Goal: Task Accomplishment & Management: Use online tool/utility

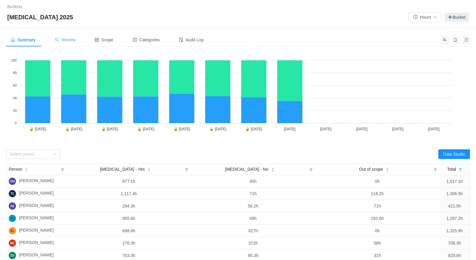
click at [72, 40] on span "Review" at bounding box center [65, 39] width 21 height 5
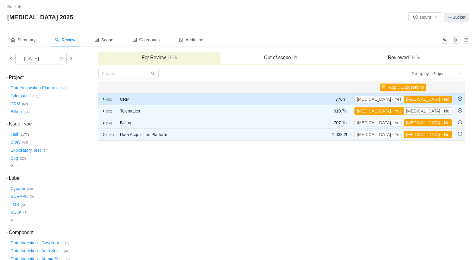
click at [104, 99] on span "expand" at bounding box center [103, 99] width 5 height 5
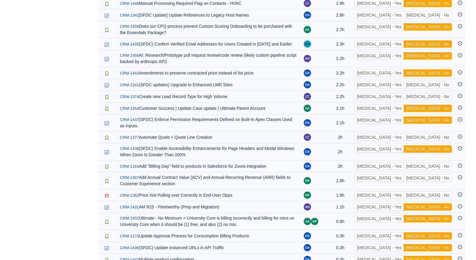
scroll to position [639, 0]
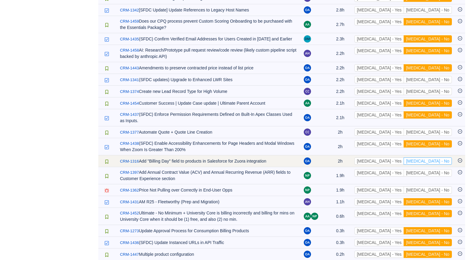
click at [438, 158] on button "[MEDICAL_DATA] - No" at bounding box center [428, 161] width 48 height 7
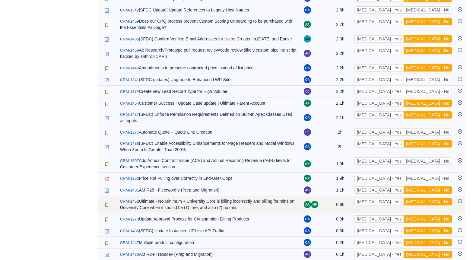
scroll to position [627, 0]
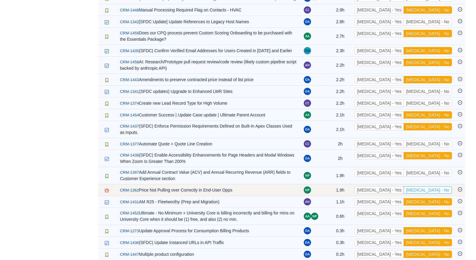
click at [438, 186] on button "[MEDICAL_DATA] - No" at bounding box center [428, 189] width 48 height 7
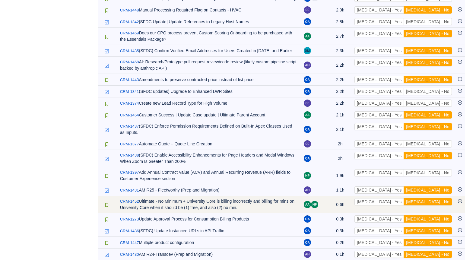
scroll to position [615, 0]
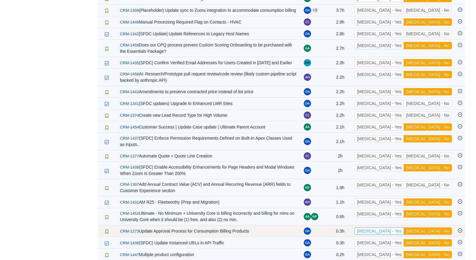
click at [404, 228] on button "[MEDICAL_DATA] - Yes" at bounding box center [379, 231] width 49 height 7
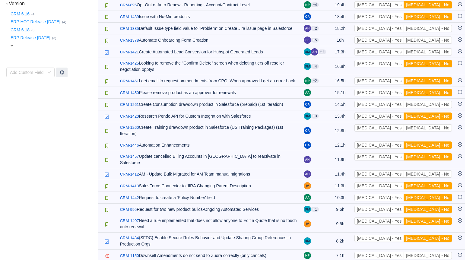
scroll to position [271, 0]
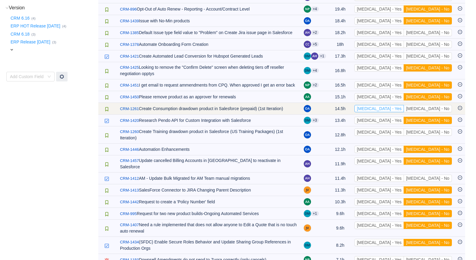
click at [404, 105] on button "[MEDICAL_DATA] - Yes" at bounding box center [379, 108] width 49 height 7
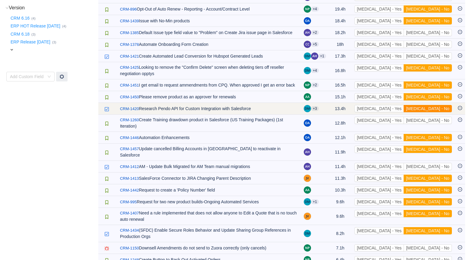
click at [438, 105] on button "[MEDICAL_DATA] - No" at bounding box center [428, 108] width 48 height 7
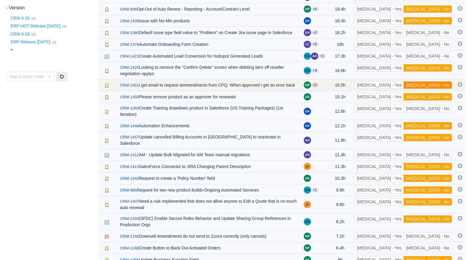
click at [443, 81] on button "[MEDICAL_DATA] - No" at bounding box center [428, 84] width 48 height 7
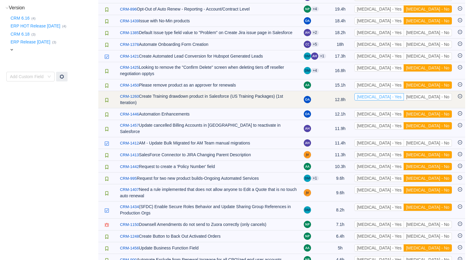
click at [404, 93] on button "[MEDICAL_DATA] - Yes" at bounding box center [379, 96] width 49 height 7
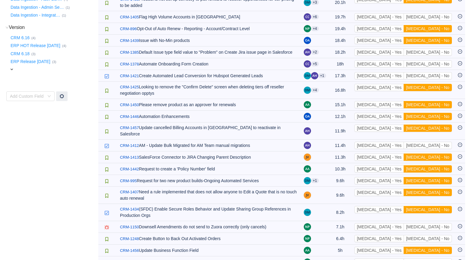
scroll to position [241, 0]
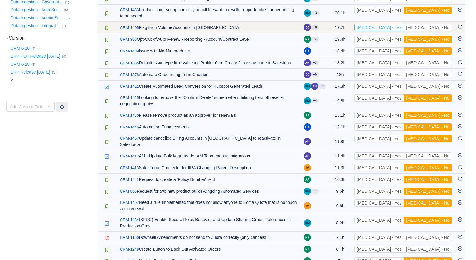
click at [404, 24] on button "[MEDICAL_DATA] - Yes" at bounding box center [379, 27] width 49 height 7
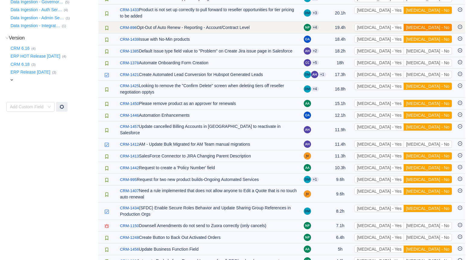
click at [434, 24] on button "[MEDICAL_DATA] - No" at bounding box center [428, 27] width 48 height 7
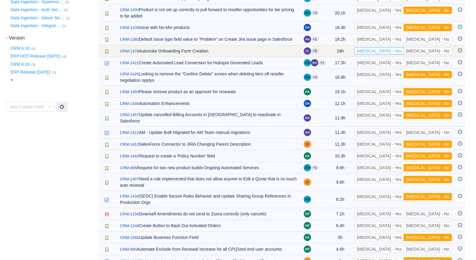
click at [404, 47] on button "[MEDICAL_DATA] - Yes" at bounding box center [379, 50] width 49 height 7
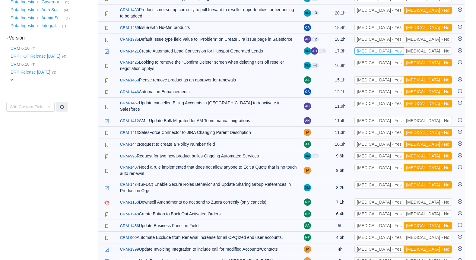
click at [404, 47] on button "[MEDICAL_DATA] - Yes" at bounding box center [379, 50] width 49 height 7
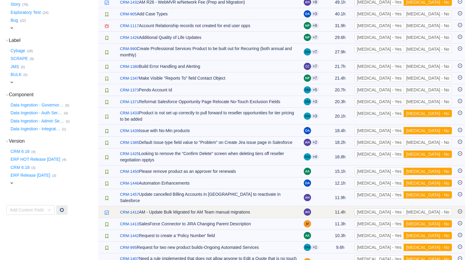
scroll to position [90, 0]
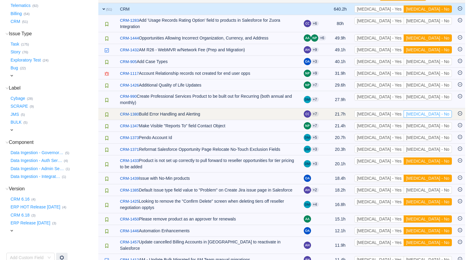
click at [444, 110] on button "[MEDICAL_DATA] - No" at bounding box center [428, 113] width 48 height 7
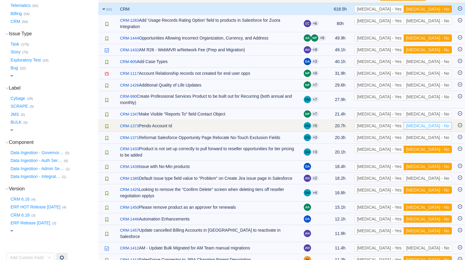
click at [438, 122] on button "[MEDICAL_DATA] - No" at bounding box center [428, 125] width 48 height 7
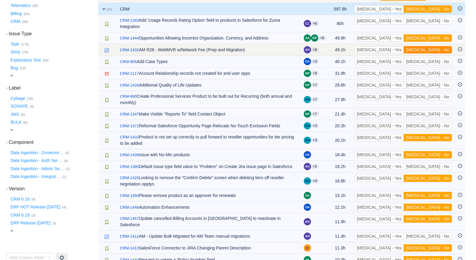
click at [439, 46] on button "[MEDICAL_DATA] - No" at bounding box center [428, 49] width 48 height 7
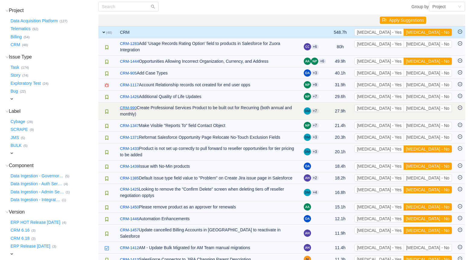
scroll to position [60, 0]
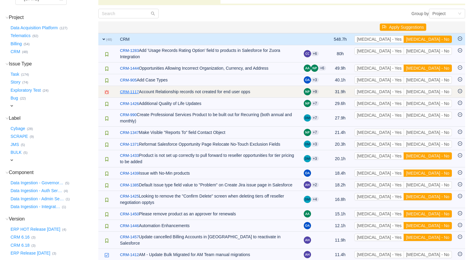
click at [131, 89] on link "CRM-1117" at bounding box center [129, 92] width 19 height 6
click at [444, 88] on button "[MEDICAL_DATA] - No" at bounding box center [428, 91] width 48 height 7
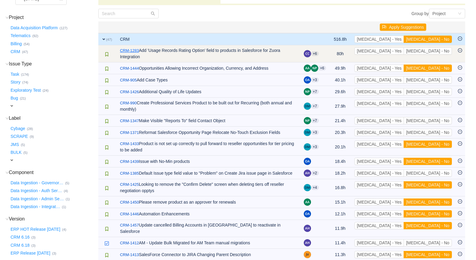
click at [131, 50] on link "CRM-1283" at bounding box center [129, 51] width 19 height 6
click at [447, 49] on button "[MEDICAL_DATA] - No" at bounding box center [428, 50] width 48 height 7
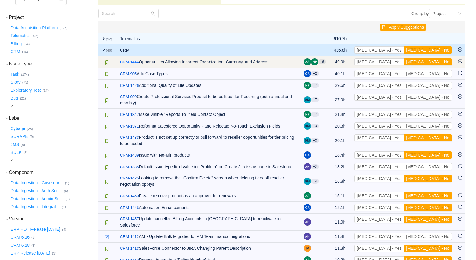
click at [128, 61] on link "CRM-1444" at bounding box center [129, 62] width 19 height 6
click at [439, 60] on button "[MEDICAL_DATA] - No" at bounding box center [428, 61] width 48 height 7
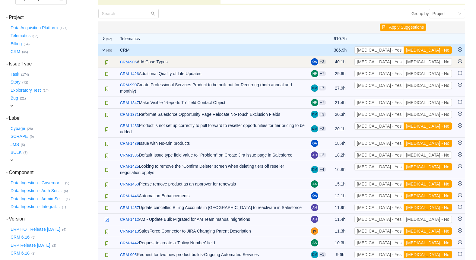
click at [126, 61] on link "CRM-905" at bounding box center [128, 62] width 17 height 6
click at [437, 60] on button "[MEDICAL_DATA] - No" at bounding box center [428, 61] width 48 height 7
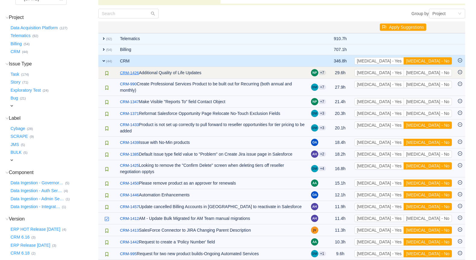
click at [130, 71] on link "CRM-1426" at bounding box center [129, 73] width 19 height 6
click at [434, 71] on button "[MEDICAL_DATA] - No" at bounding box center [428, 72] width 48 height 7
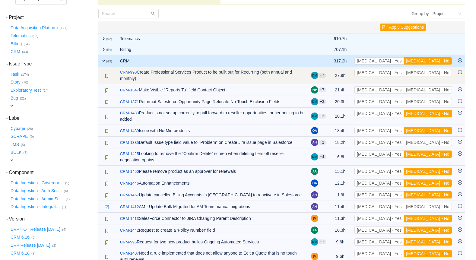
click at [124, 71] on link "CRM-990" at bounding box center [128, 72] width 17 height 6
click at [439, 71] on button "[MEDICAL_DATA] - No" at bounding box center [428, 72] width 48 height 7
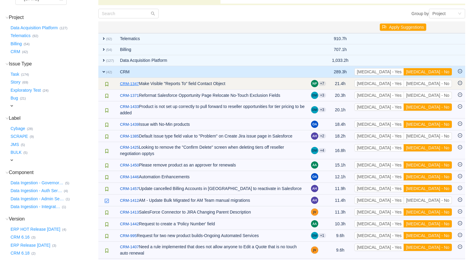
click at [129, 84] on link "CRM-1347" at bounding box center [129, 84] width 19 height 6
click at [434, 82] on button "[MEDICAL_DATA] - No" at bounding box center [428, 83] width 48 height 7
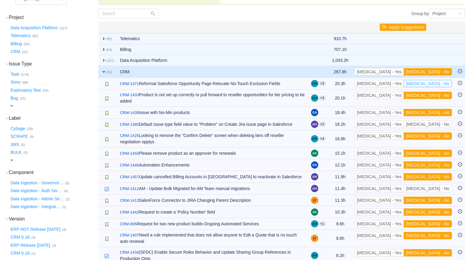
click at [434, 82] on button "[MEDICAL_DATA] - No" at bounding box center [428, 83] width 48 height 7
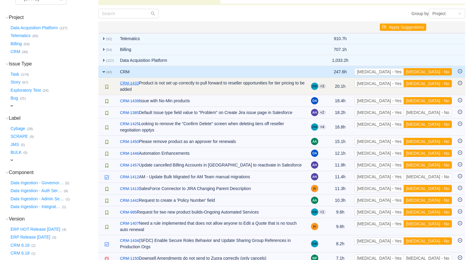
click at [124, 84] on link "CRM-1433" at bounding box center [129, 83] width 19 height 6
click at [441, 83] on button "[MEDICAL_DATA] - No" at bounding box center [428, 83] width 48 height 7
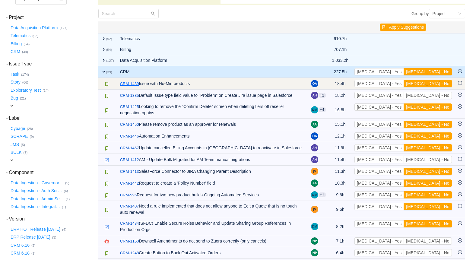
click at [128, 84] on link "CRM-1439" at bounding box center [129, 84] width 19 height 6
click at [438, 82] on button "[MEDICAL_DATA] - No" at bounding box center [428, 83] width 48 height 7
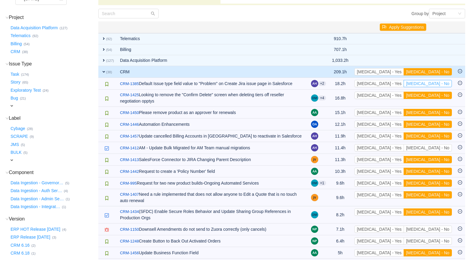
click at [438, 82] on button "[MEDICAL_DATA] - No" at bounding box center [428, 83] width 48 height 7
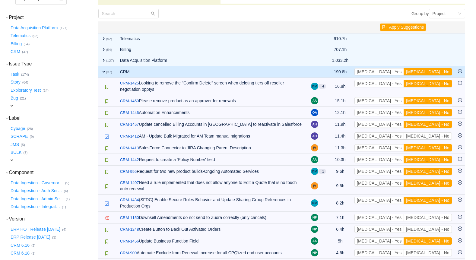
click at [438, 82] on button "[MEDICAL_DATA] - No" at bounding box center [428, 83] width 48 height 7
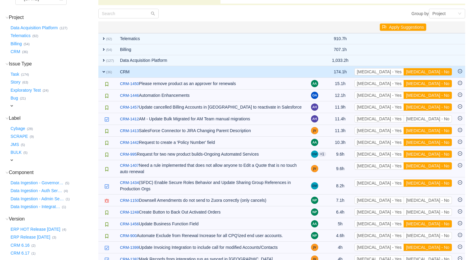
click at [438, 82] on button "[MEDICAL_DATA] - No" at bounding box center [428, 83] width 48 height 7
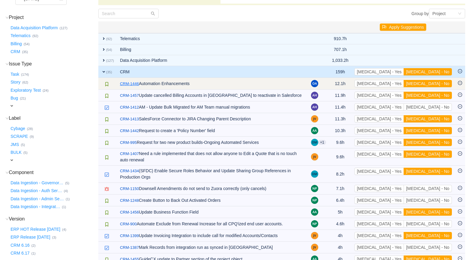
click at [129, 83] on link "CRM-1446" at bounding box center [129, 84] width 19 height 6
click at [442, 83] on button "[MEDICAL_DATA] - No" at bounding box center [428, 83] width 48 height 7
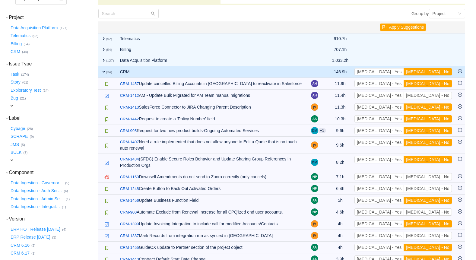
click at [442, 83] on button "[MEDICAL_DATA] - No" at bounding box center [428, 83] width 48 height 7
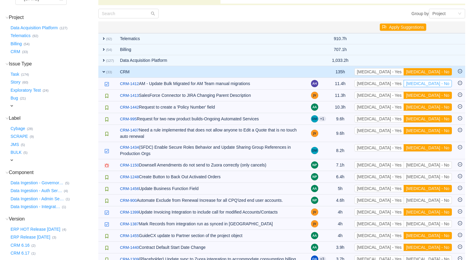
click at [442, 83] on button "[MEDICAL_DATA] - No" at bounding box center [428, 83] width 48 height 7
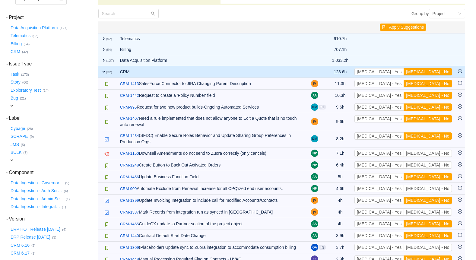
click at [442, 83] on button "[MEDICAL_DATA] - No" at bounding box center [428, 83] width 48 height 7
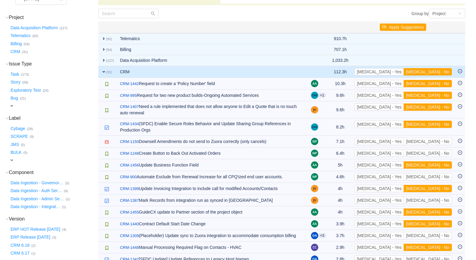
click at [442, 83] on button "[MEDICAL_DATA] - No" at bounding box center [428, 83] width 48 height 7
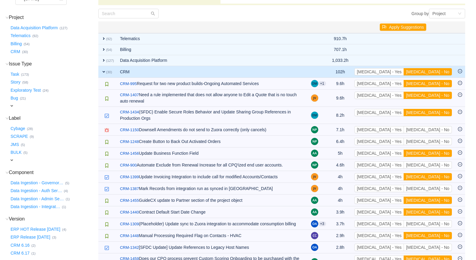
click at [442, 83] on button "[MEDICAL_DATA] - No" at bounding box center [428, 83] width 48 height 7
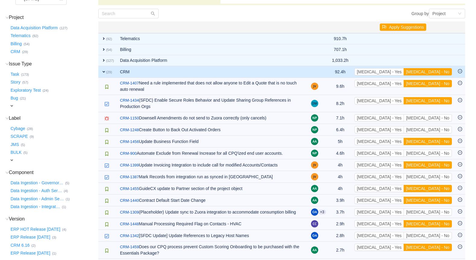
click at [442, 83] on button "[MEDICAL_DATA] - No" at bounding box center [428, 83] width 48 height 7
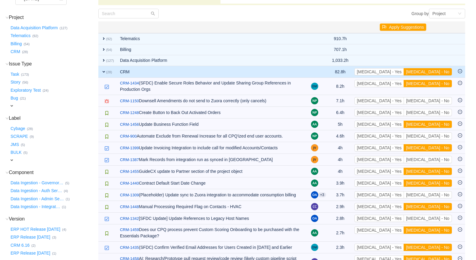
click at [442, 83] on button "[MEDICAL_DATA] - No" at bounding box center [428, 83] width 48 height 7
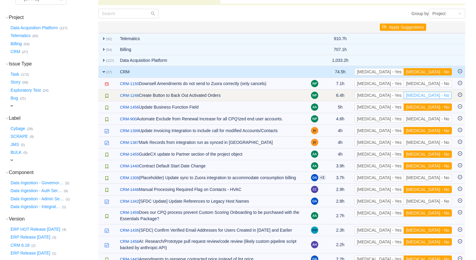
click at [436, 97] on button "[MEDICAL_DATA] - No" at bounding box center [428, 95] width 48 height 7
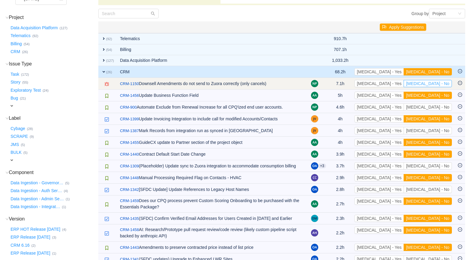
click at [441, 83] on button "[MEDICAL_DATA] - No" at bounding box center [428, 83] width 48 height 7
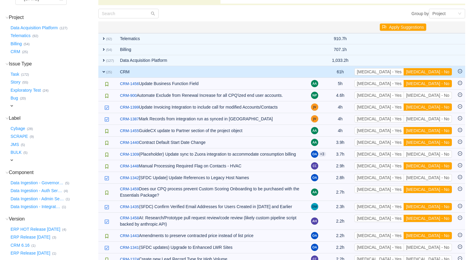
click at [441, 83] on button "[MEDICAL_DATA] - No" at bounding box center [428, 83] width 48 height 7
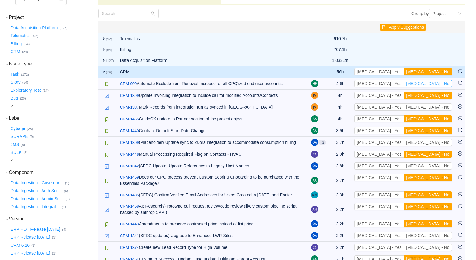
click at [441, 83] on button "[MEDICAL_DATA] - No" at bounding box center [428, 83] width 48 height 7
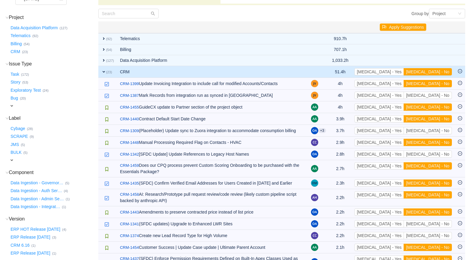
click at [441, 83] on button "[MEDICAL_DATA] - No" at bounding box center [428, 83] width 48 height 7
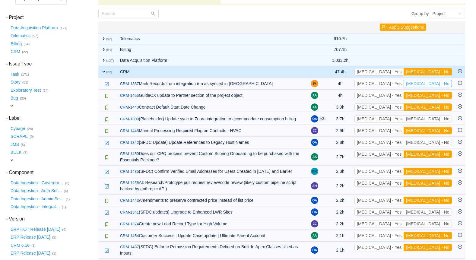
click at [441, 83] on button "[MEDICAL_DATA] - No" at bounding box center [428, 83] width 48 height 7
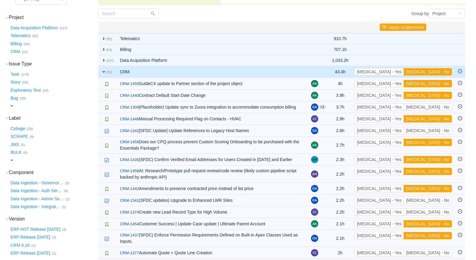
click at [441, 83] on button "[MEDICAL_DATA] - No" at bounding box center [428, 83] width 48 height 7
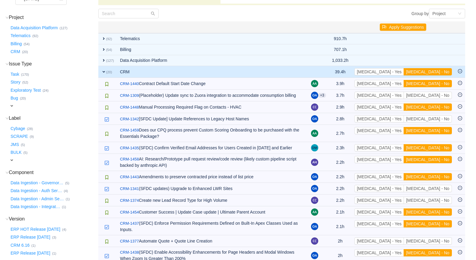
click at [441, 83] on button "[MEDICAL_DATA] - No" at bounding box center [428, 83] width 48 height 7
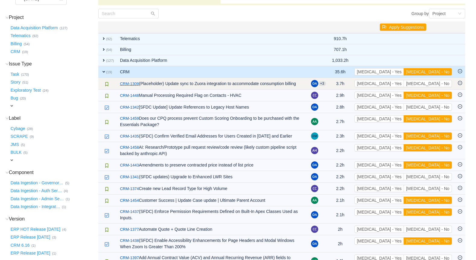
click at [128, 83] on link "CRM-1309" at bounding box center [129, 84] width 19 height 6
click at [437, 82] on button "[MEDICAL_DATA] - No" at bounding box center [428, 83] width 48 height 7
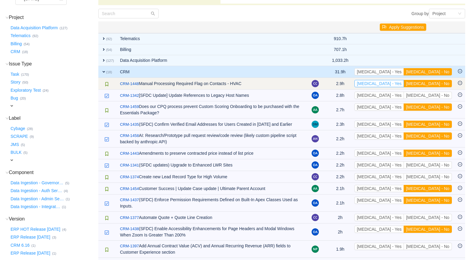
click at [404, 82] on button "[MEDICAL_DATA] - Yes" at bounding box center [379, 83] width 49 height 7
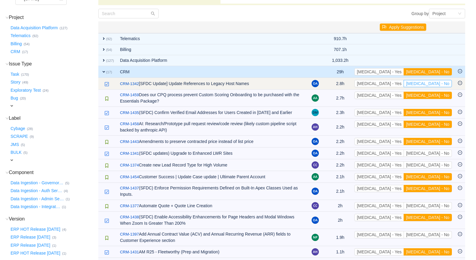
click at [436, 83] on button "[MEDICAL_DATA] - No" at bounding box center [428, 83] width 48 height 7
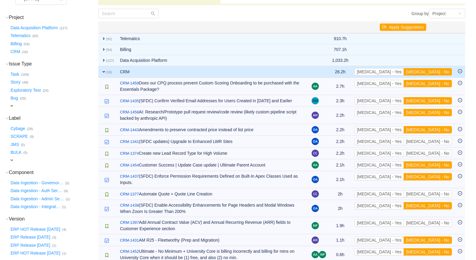
click at [436, 83] on button "[MEDICAL_DATA] - No" at bounding box center [428, 83] width 48 height 7
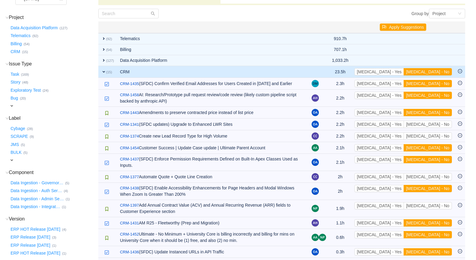
click at [436, 83] on button "[MEDICAL_DATA] - No" at bounding box center [428, 83] width 48 height 7
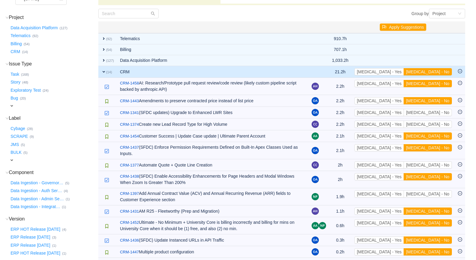
click at [436, 83] on button "[MEDICAL_DATA] - No" at bounding box center [428, 83] width 48 height 7
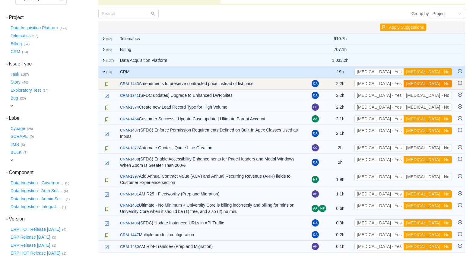
click at [438, 81] on button "[MEDICAL_DATA] - No" at bounding box center [428, 83] width 48 height 7
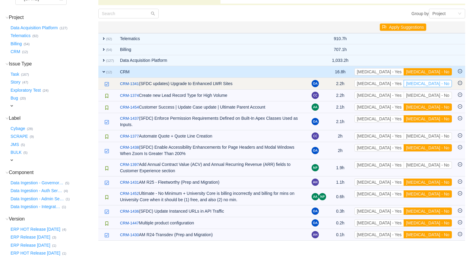
click at [436, 83] on button "[MEDICAL_DATA] - No" at bounding box center [428, 83] width 48 height 7
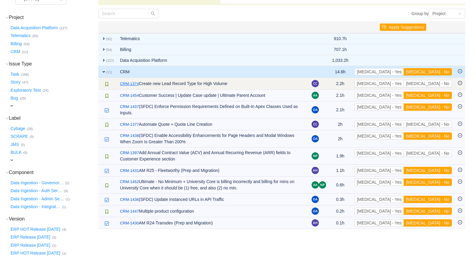
click at [129, 84] on link "CRM-1374" at bounding box center [129, 84] width 19 height 6
click at [441, 82] on button "[MEDICAL_DATA] - No" at bounding box center [428, 83] width 48 height 7
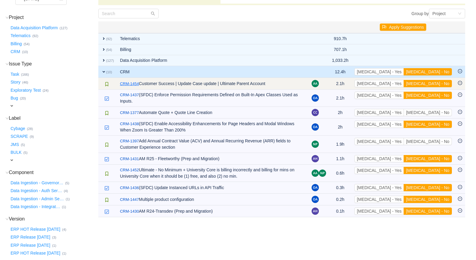
click at [133, 84] on link "CRM-1454" at bounding box center [129, 84] width 19 height 6
click at [438, 82] on button "[MEDICAL_DATA] - No" at bounding box center [428, 83] width 48 height 7
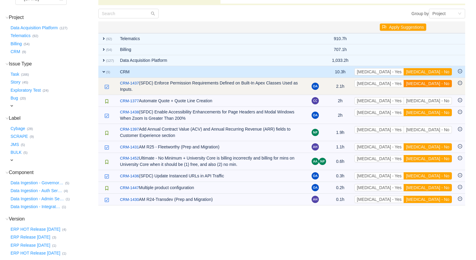
click at [432, 83] on button "[MEDICAL_DATA] - No" at bounding box center [428, 83] width 48 height 7
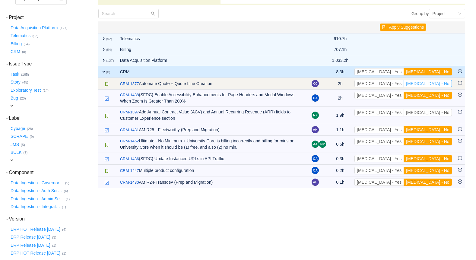
click at [441, 82] on button "[MEDICAL_DATA] - No" at bounding box center [428, 83] width 48 height 7
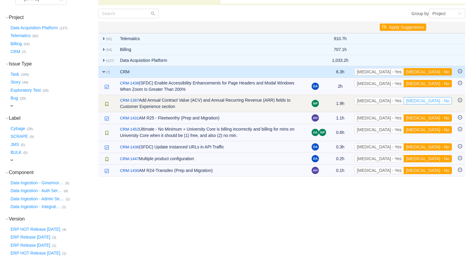
click at [434, 100] on button "[MEDICAL_DATA] - No" at bounding box center [428, 100] width 48 height 7
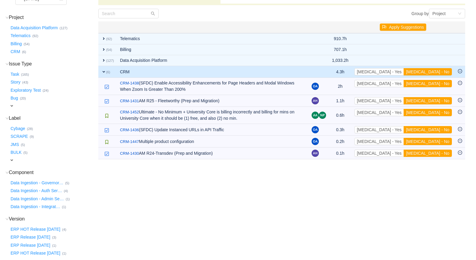
click at [434, 100] on button "[MEDICAL_DATA] - No" at bounding box center [428, 100] width 48 height 7
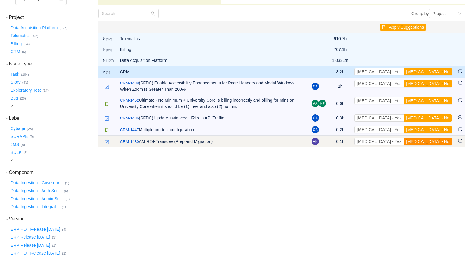
click at [439, 139] on button "[MEDICAL_DATA] - No" at bounding box center [428, 141] width 48 height 7
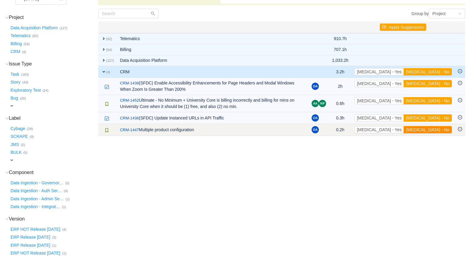
click at [437, 128] on button "[MEDICAL_DATA] - No" at bounding box center [428, 129] width 48 height 7
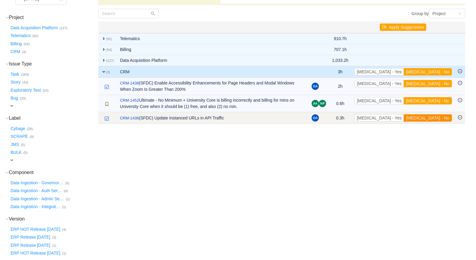
click at [438, 117] on button "[MEDICAL_DATA] - No" at bounding box center [428, 117] width 48 height 7
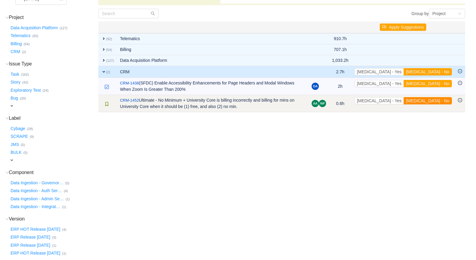
click at [438, 100] on button "[MEDICAL_DATA] - No" at bounding box center [428, 100] width 48 height 7
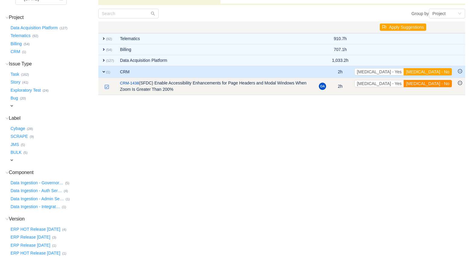
click at [438, 82] on button "[MEDICAL_DATA] - No" at bounding box center [428, 83] width 48 height 7
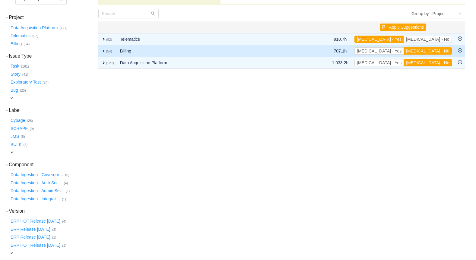
click at [103, 51] on span "expand" at bounding box center [103, 51] width 5 height 5
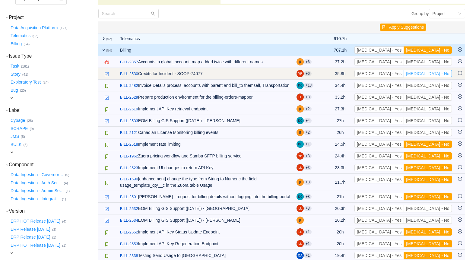
click at [442, 72] on button "[MEDICAL_DATA] - No" at bounding box center [428, 73] width 48 height 7
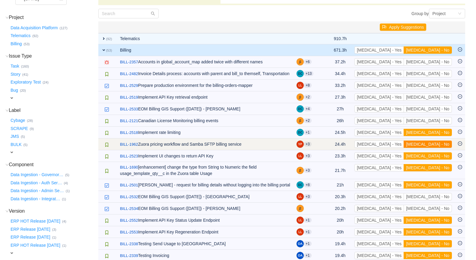
click at [429, 146] on button "[MEDICAL_DATA] - No" at bounding box center [428, 144] width 48 height 7
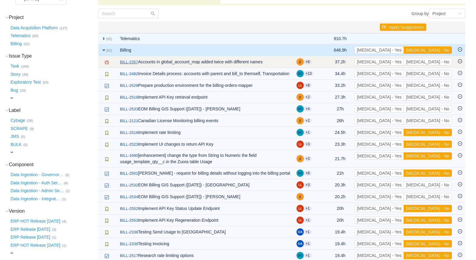
click at [124, 60] on link "BILL-2357" at bounding box center [129, 62] width 18 height 6
click at [436, 60] on button "[MEDICAL_DATA] - No" at bounding box center [428, 61] width 48 height 7
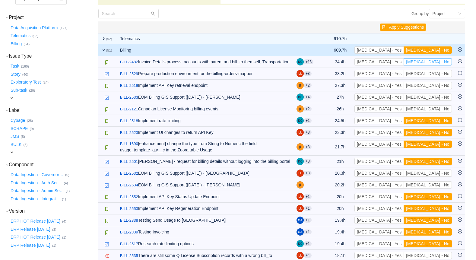
click at [436, 60] on button "[MEDICAL_DATA] - No" at bounding box center [428, 61] width 48 height 7
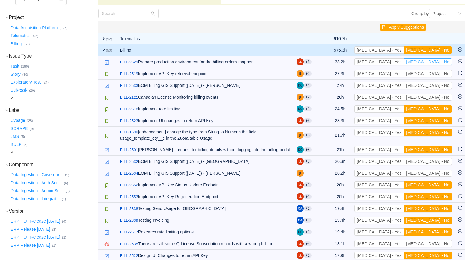
click at [436, 60] on button "[MEDICAL_DATA] - No" at bounding box center [428, 61] width 48 height 7
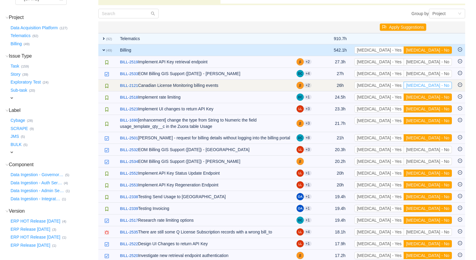
click at [434, 84] on button "[MEDICAL_DATA] - No" at bounding box center [428, 85] width 48 height 7
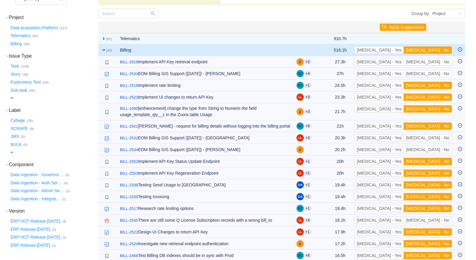
click at [434, 84] on button "[MEDICAL_DATA] - No" at bounding box center [428, 85] width 48 height 7
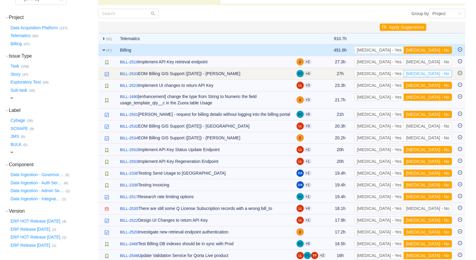
click at [437, 73] on button "[MEDICAL_DATA] - No" at bounding box center [428, 73] width 48 height 7
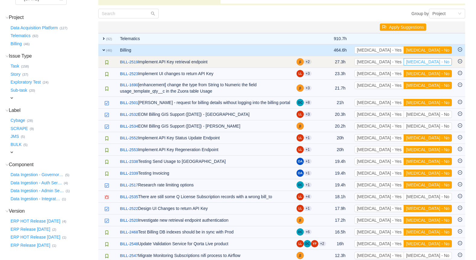
click at [442, 62] on button "[MEDICAL_DATA] - No" at bounding box center [428, 61] width 48 height 7
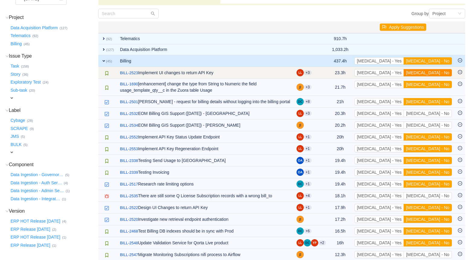
click at [440, 73] on button "[MEDICAL_DATA] - No" at bounding box center [428, 72] width 48 height 7
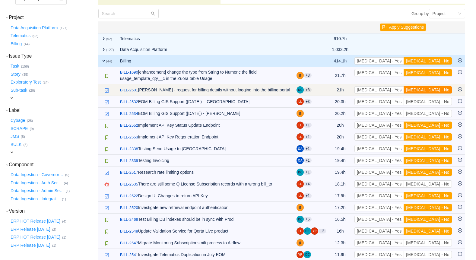
click at [440, 88] on button "[MEDICAL_DATA] - No" at bounding box center [428, 89] width 48 height 7
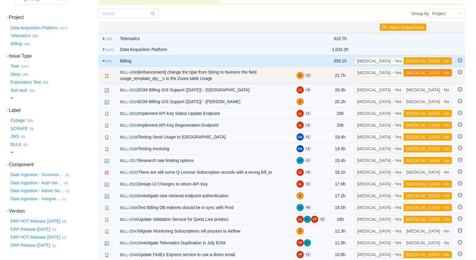
click at [438, 70] on button "[MEDICAL_DATA] - No" at bounding box center [428, 72] width 48 height 7
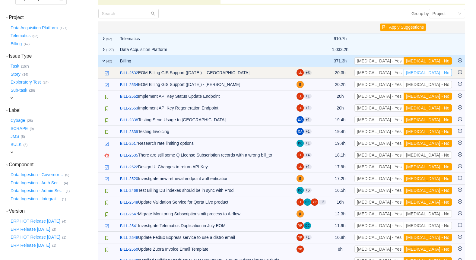
click at [442, 72] on button "[MEDICAL_DATA] - No" at bounding box center [428, 72] width 48 height 7
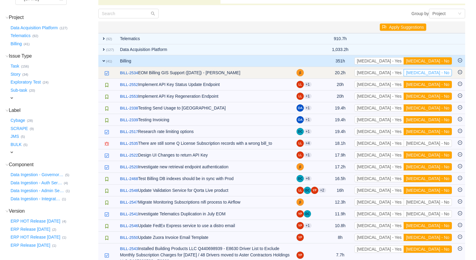
click at [443, 72] on button "[MEDICAL_DATA] - No" at bounding box center [428, 72] width 48 height 7
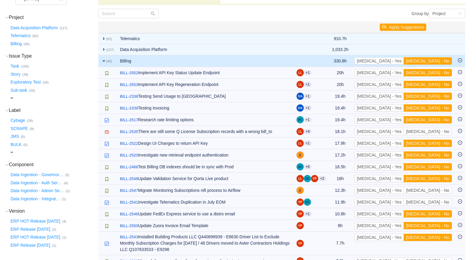
click at [443, 72] on button "[MEDICAL_DATA] - No" at bounding box center [428, 72] width 48 height 7
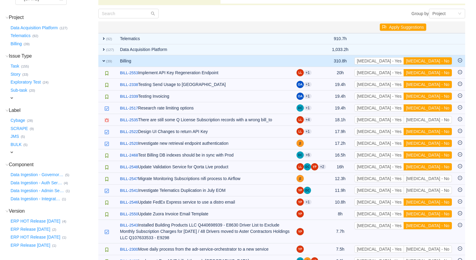
click at [443, 72] on button "[MEDICAL_DATA] - No" at bounding box center [428, 72] width 48 height 7
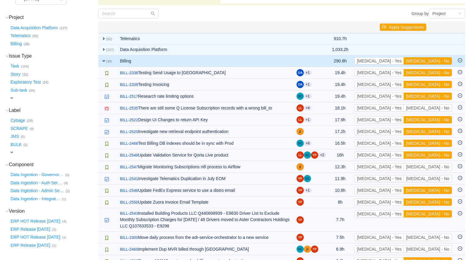
click at [443, 72] on button "[MEDICAL_DATA] - No" at bounding box center [428, 72] width 48 height 7
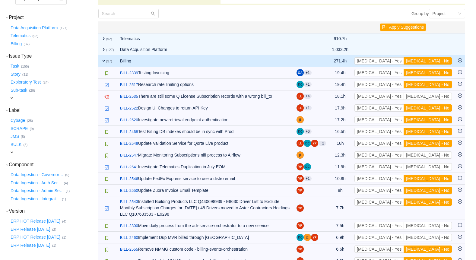
click at [443, 72] on button "[MEDICAL_DATA] - No" at bounding box center [428, 72] width 48 height 7
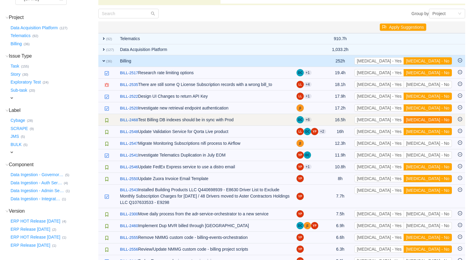
click at [437, 119] on button "[MEDICAL_DATA] - No" at bounding box center [428, 119] width 48 height 7
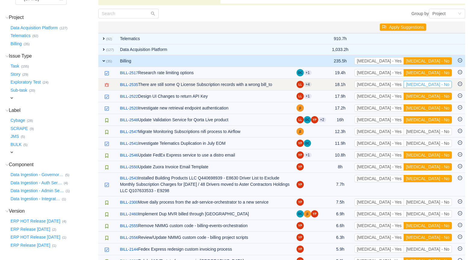
click at [438, 83] on button "[MEDICAL_DATA] - No" at bounding box center [428, 84] width 48 height 7
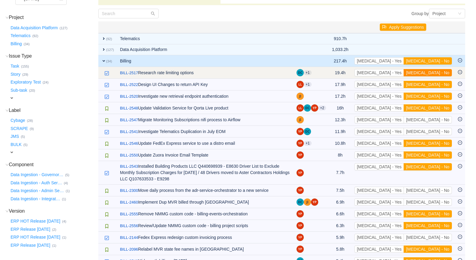
click at [436, 70] on button "[MEDICAL_DATA] - No" at bounding box center [428, 72] width 48 height 7
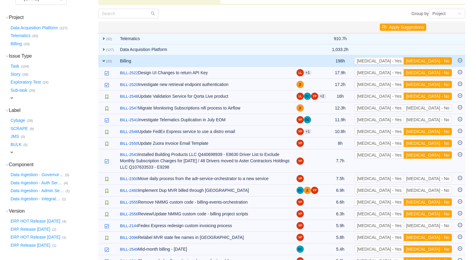
click at [436, 70] on button "[MEDICAL_DATA] - No" at bounding box center [428, 72] width 48 height 7
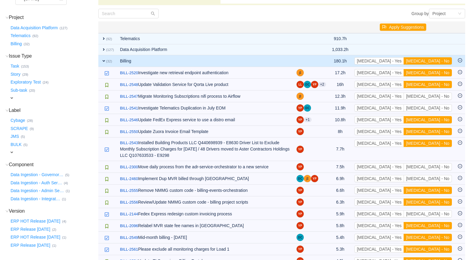
click at [436, 70] on button "[MEDICAL_DATA] - No" at bounding box center [428, 72] width 48 height 7
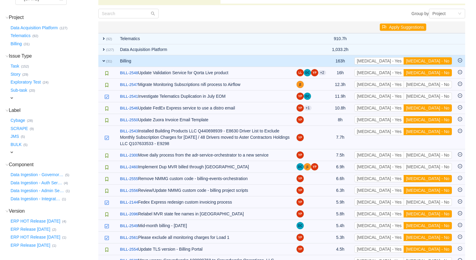
click at [436, 70] on button "[MEDICAL_DATA] - No" at bounding box center [428, 72] width 48 height 7
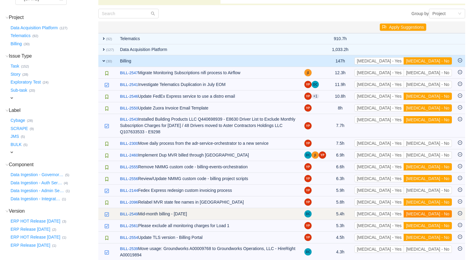
click at [431, 210] on button "[MEDICAL_DATA] - No" at bounding box center [428, 213] width 48 height 7
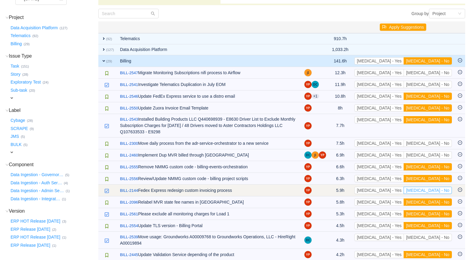
click at [438, 187] on button "[MEDICAL_DATA] - No" at bounding box center [428, 190] width 48 height 7
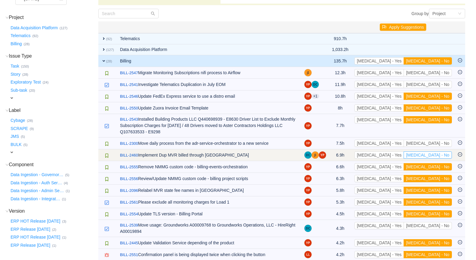
click at [436, 151] on button "[MEDICAL_DATA] - No" at bounding box center [428, 154] width 48 height 7
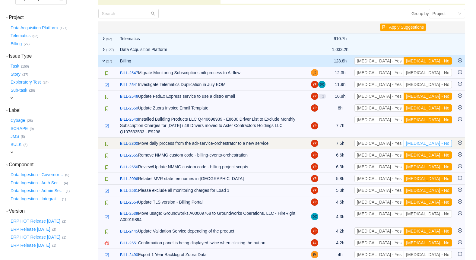
click at [437, 140] on button "[MEDICAL_DATA] - No" at bounding box center [428, 143] width 48 height 7
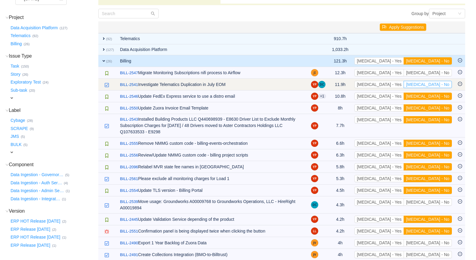
click at [441, 83] on button "[MEDICAL_DATA] - No" at bounding box center [428, 84] width 48 height 7
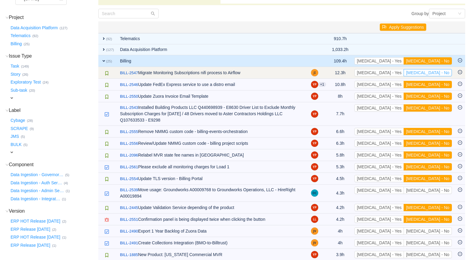
click at [440, 73] on button "[MEDICAL_DATA] - No" at bounding box center [428, 72] width 48 height 7
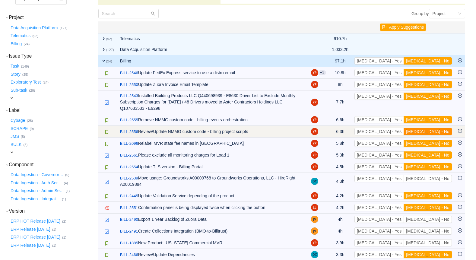
click at [430, 128] on button "[MEDICAL_DATA] - No" at bounding box center [428, 131] width 48 height 7
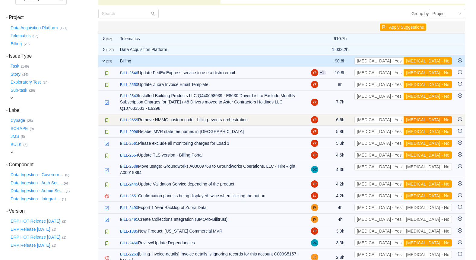
click at [438, 116] on button "[MEDICAL_DATA] - No" at bounding box center [428, 119] width 48 height 7
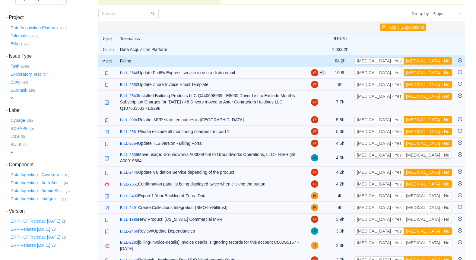
click at [438, 116] on button "[MEDICAL_DATA] - No" at bounding box center [428, 119] width 48 height 7
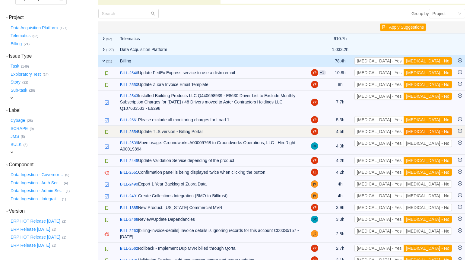
click at [435, 128] on button "[MEDICAL_DATA] - No" at bounding box center [428, 131] width 48 height 7
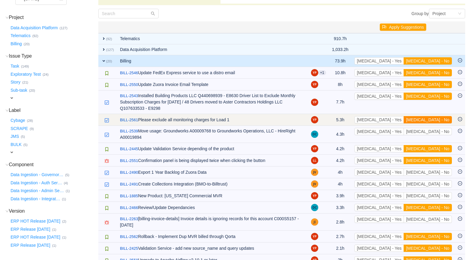
click at [436, 116] on button "[MEDICAL_DATA] - No" at bounding box center [428, 119] width 48 height 7
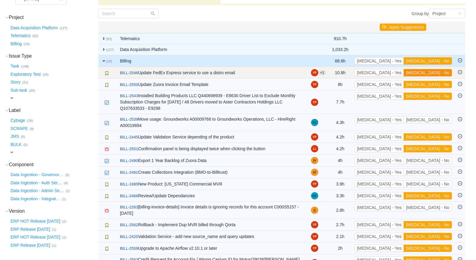
click at [441, 74] on button "[MEDICAL_DATA] - No" at bounding box center [428, 72] width 48 height 7
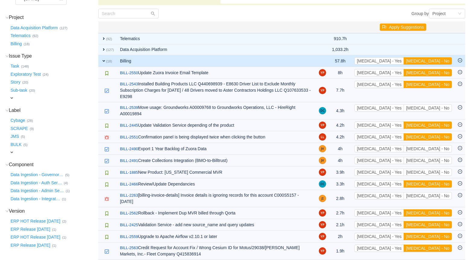
click at [441, 74] on button "[MEDICAL_DATA] - No" at bounding box center [428, 72] width 48 height 7
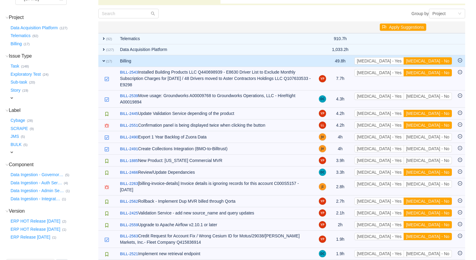
click at [441, 74] on button "[MEDICAL_DATA] - No" at bounding box center [428, 72] width 48 height 7
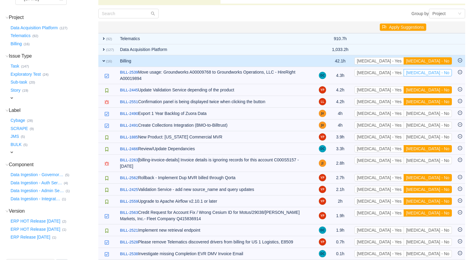
click at [441, 74] on button "[MEDICAL_DATA] - No" at bounding box center [428, 72] width 48 height 7
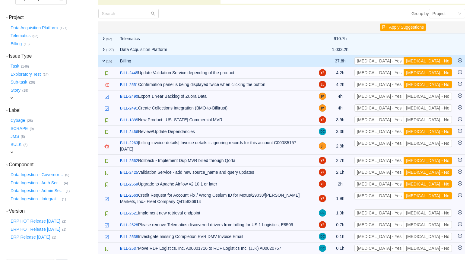
click at [441, 74] on button "[MEDICAL_DATA] - No" at bounding box center [428, 72] width 48 height 7
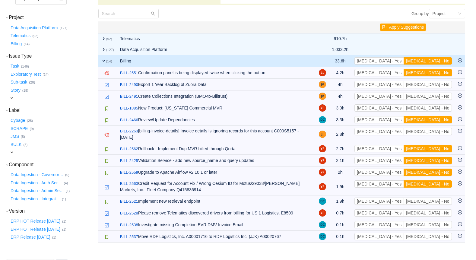
click at [441, 74] on button "[MEDICAL_DATA] - No" at bounding box center [428, 72] width 48 height 7
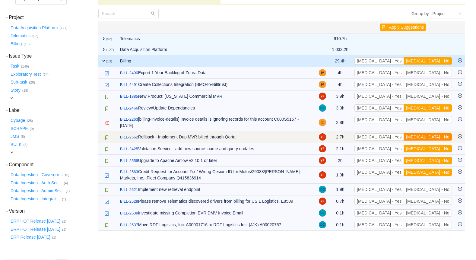
click at [435, 133] on button "[MEDICAL_DATA] - No" at bounding box center [428, 136] width 48 height 7
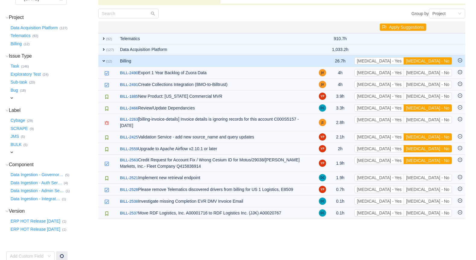
click at [435, 133] on button "[MEDICAL_DATA] - No" at bounding box center [428, 136] width 48 height 7
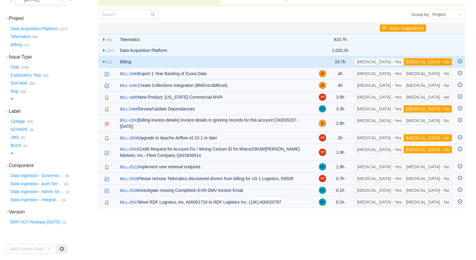
scroll to position [54, 0]
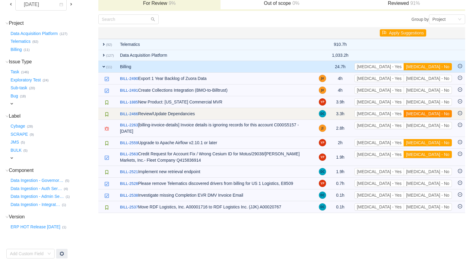
click at [434, 113] on button "[MEDICAL_DATA] - No" at bounding box center [428, 113] width 48 height 7
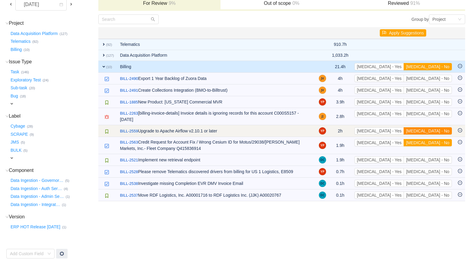
click at [433, 127] on button "[MEDICAL_DATA] - No" at bounding box center [428, 130] width 48 height 7
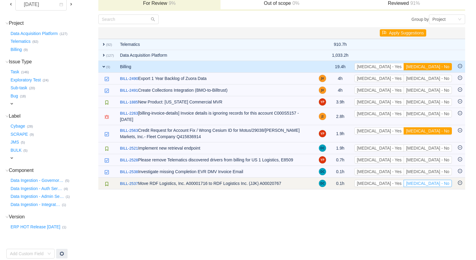
click at [437, 180] on button "[MEDICAL_DATA] - No" at bounding box center [428, 183] width 48 height 7
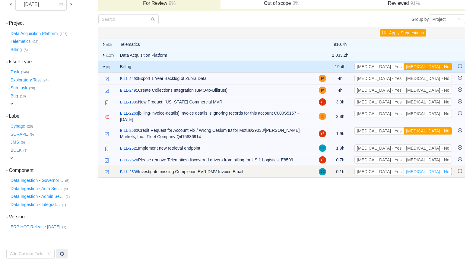
click at [434, 168] on button "[MEDICAL_DATA] - No" at bounding box center [428, 171] width 48 height 7
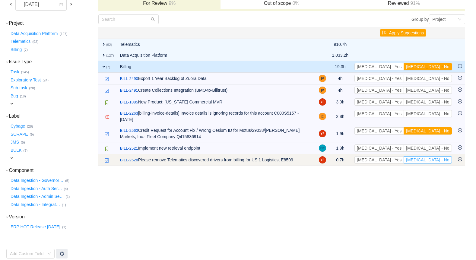
click at [432, 156] on button "[MEDICAL_DATA] - No" at bounding box center [428, 159] width 48 height 7
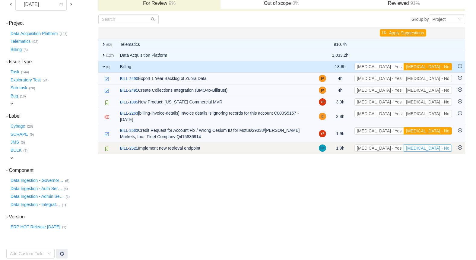
click at [434, 145] on button "[MEDICAL_DATA] - No" at bounding box center [428, 148] width 48 height 7
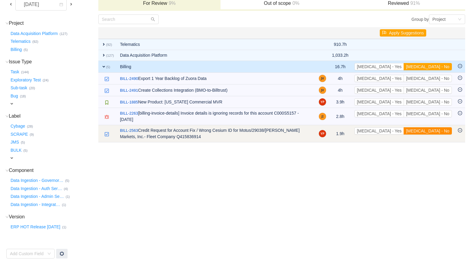
click at [437, 127] on button "[MEDICAL_DATA] - No" at bounding box center [428, 130] width 48 height 7
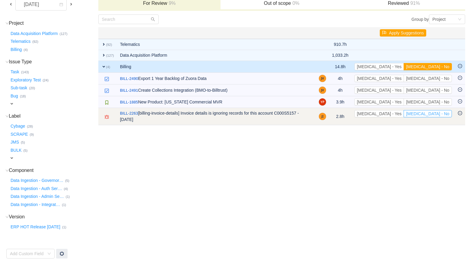
click at [438, 111] on button "[MEDICAL_DATA] - No" at bounding box center [428, 113] width 48 height 7
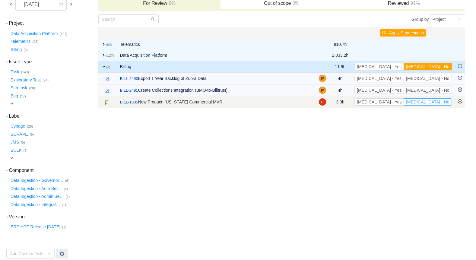
click at [438, 99] on button "[MEDICAL_DATA] - No" at bounding box center [428, 101] width 48 height 7
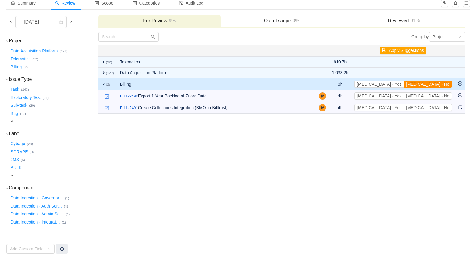
scroll to position [32, 0]
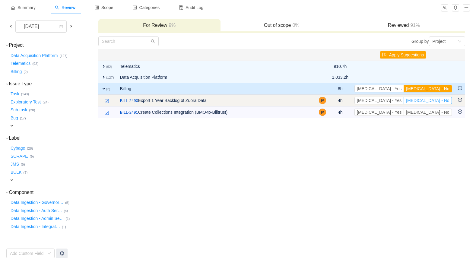
click at [433, 97] on button "[MEDICAL_DATA] - No" at bounding box center [428, 100] width 48 height 7
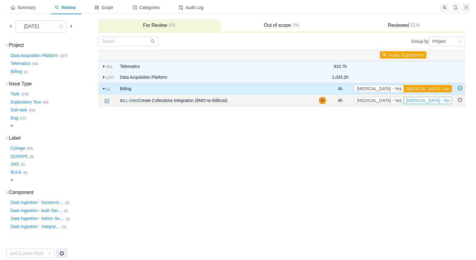
click at [438, 100] on button "[MEDICAL_DATA] - No" at bounding box center [428, 100] width 48 height 7
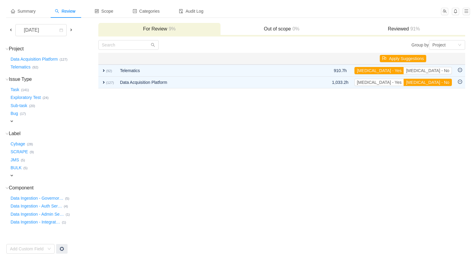
scroll to position [24, 0]
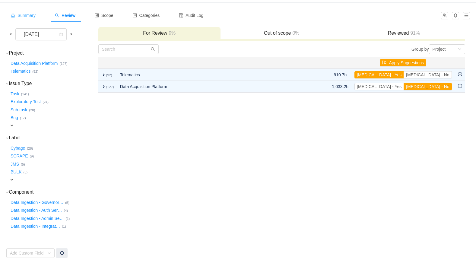
click at [30, 16] on span "Summary" at bounding box center [23, 15] width 25 height 5
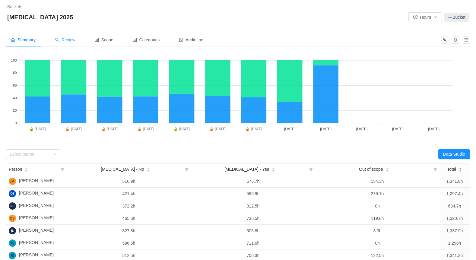
click at [73, 40] on span "Review" at bounding box center [65, 39] width 21 height 5
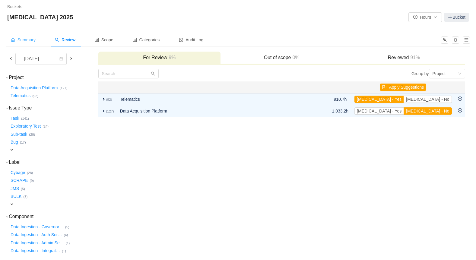
click at [25, 40] on span "Summary" at bounding box center [23, 39] width 25 height 5
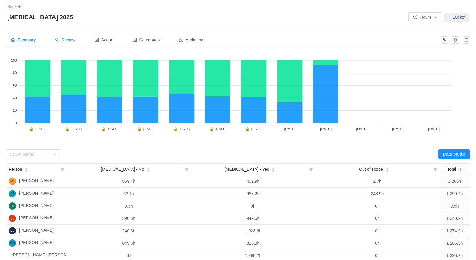
click at [73, 40] on span "Review" at bounding box center [65, 39] width 21 height 5
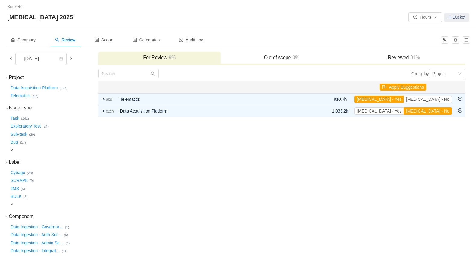
click at [79, 119] on div "Task … (141)" at bounding box center [53, 117] width 88 height 8
